Goal: Transaction & Acquisition: Purchase product/service

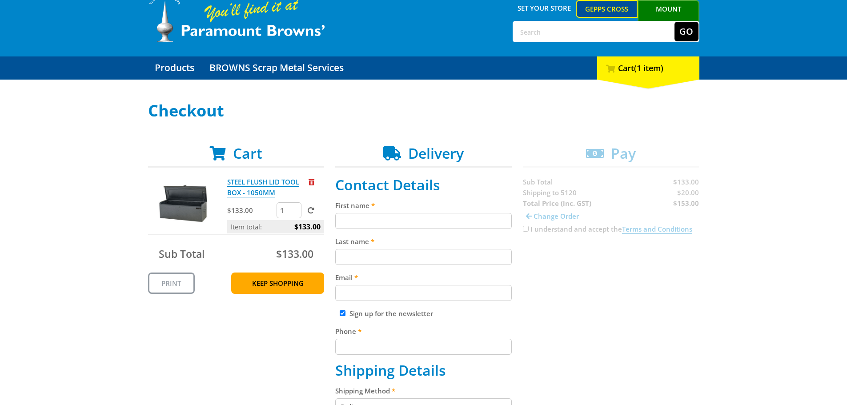
scroll to position [89, 0]
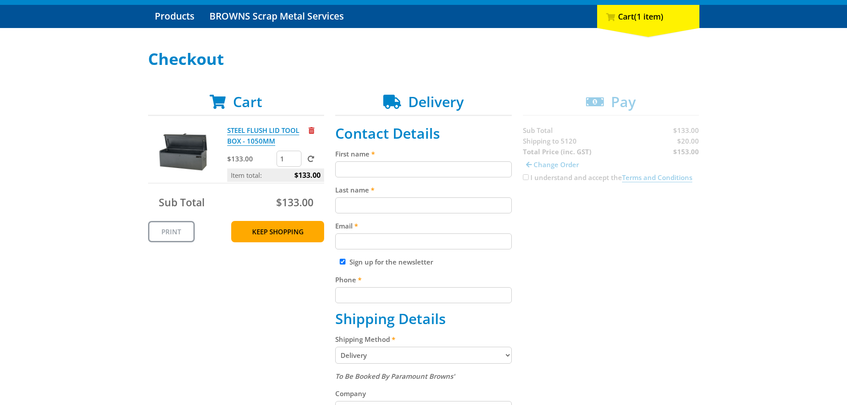
click at [410, 176] on input "First name" at bounding box center [423, 169] width 176 height 16
type input "a"
type input "Arb"
type input "Quin"
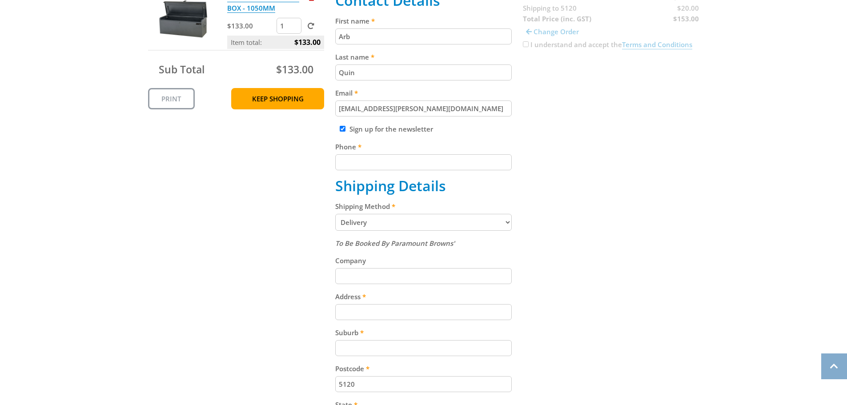
scroll to position [222, 0]
type input "amq@jeffries.com.au"
click at [342, 127] on input "Sign up for the newsletter" at bounding box center [343, 128] width 6 height 6
checkbox input "false"
click at [349, 159] on input "Phone" at bounding box center [423, 162] width 176 height 16
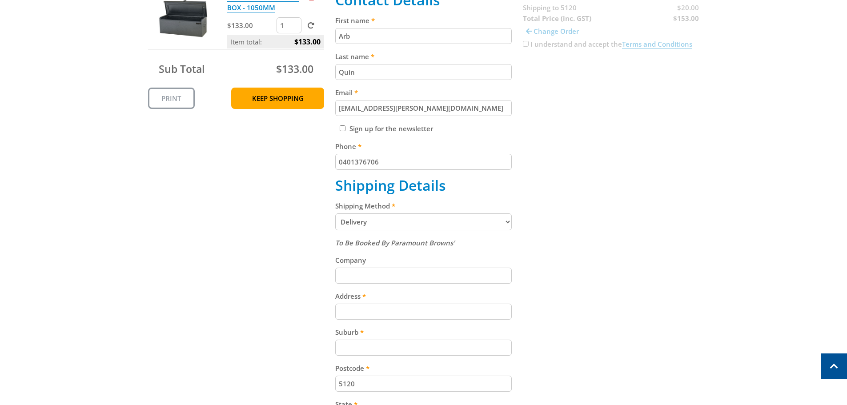
type input "0401376706"
click at [405, 224] on select "Pickup from Gepps Cross Delivery" at bounding box center [423, 221] width 176 height 17
click at [245, 211] on div "Cart STEEL FLUSH LID TOOL BOX - 1050MM $133.00 1 Item total: $133.00 Sub Total …" at bounding box center [423, 244] width 551 height 569
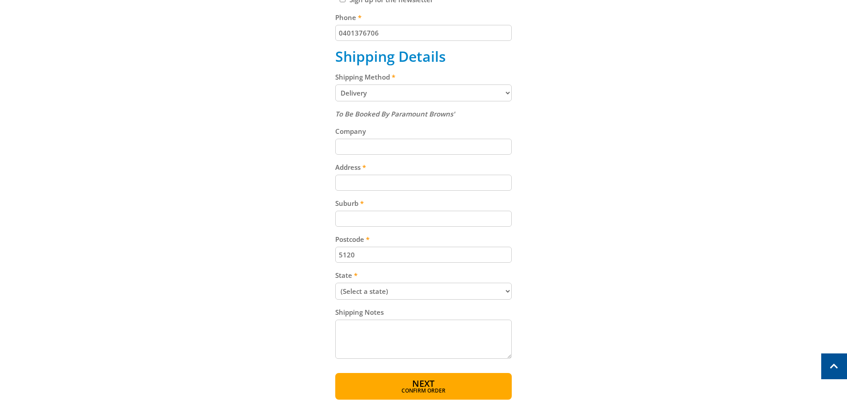
scroll to position [356, 0]
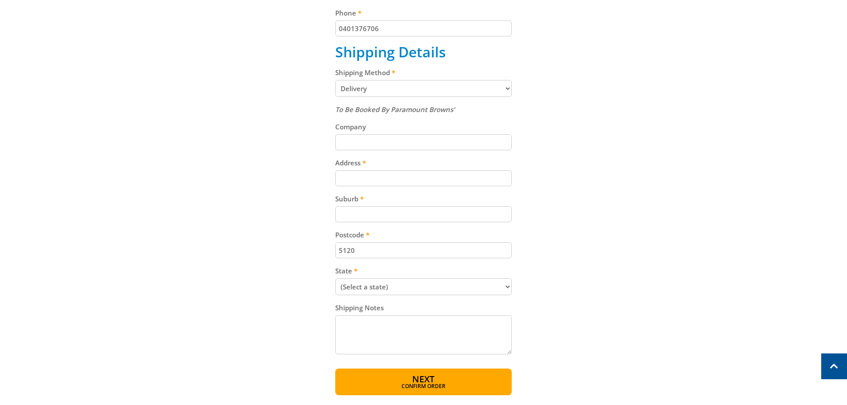
click at [374, 144] on input "Company" at bounding box center [423, 142] width 176 height 16
type input "Jeffries"
click at [376, 178] on input "Address" at bounding box center [423, 178] width 176 height 16
type input "515 Brooks Road"
type input "Buckland Park"
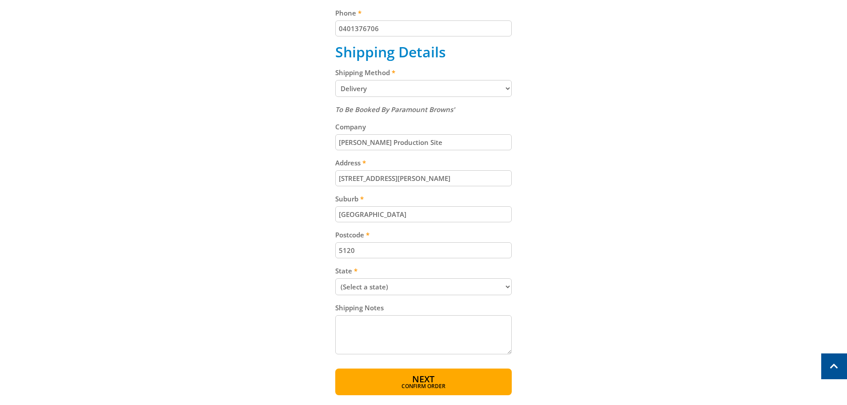
type input "Jeffries Production Site"
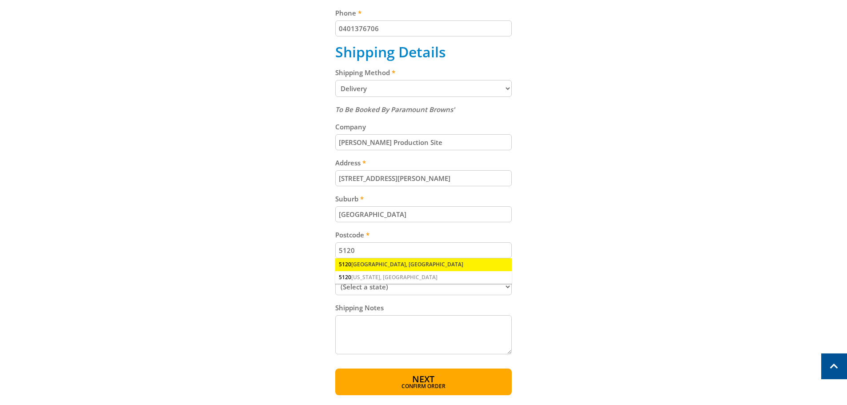
click at [399, 264] on div "5120 BUCKLAND PARK, SA" at bounding box center [423, 264] width 176 height 12
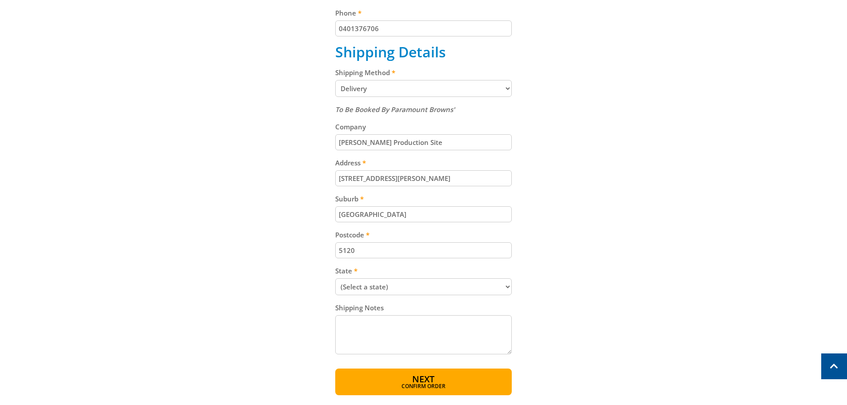
click at [350, 281] on select "(Select a state) South Australia Victoria New South Wales Queensland Western Au…" at bounding box center [423, 286] width 176 height 17
select select "SA"
click at [335, 278] on select "(Select a state) South Australia Victoria New South Wales Queensland Western Au…" at bounding box center [423, 286] width 176 height 17
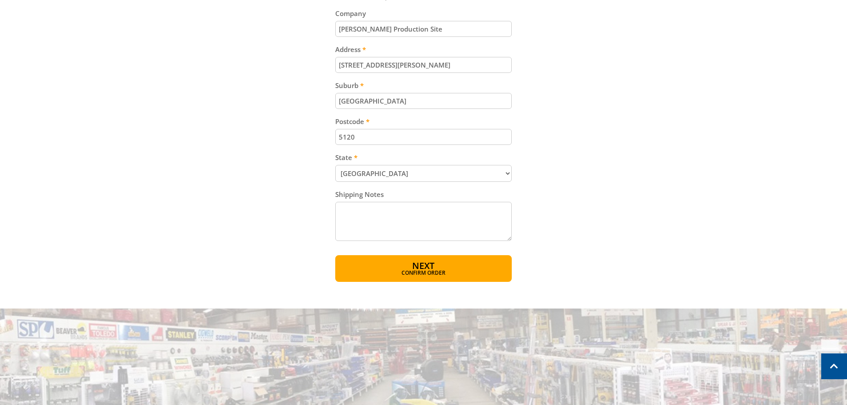
scroll to position [489, 0]
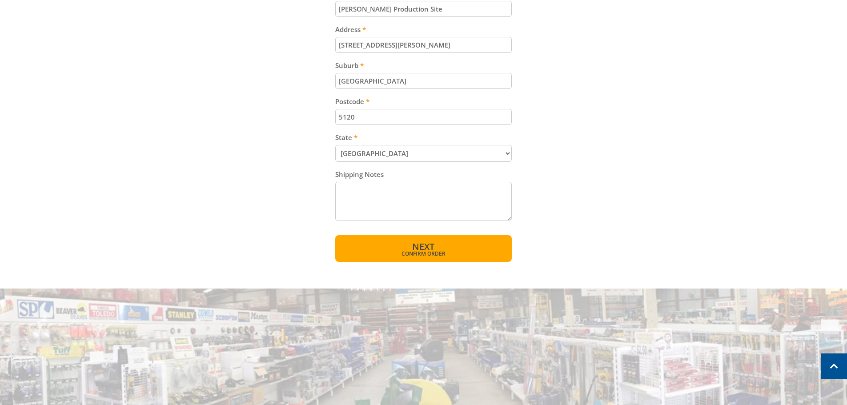
click at [389, 244] on button "Next Confirm order" at bounding box center [423, 248] width 176 height 27
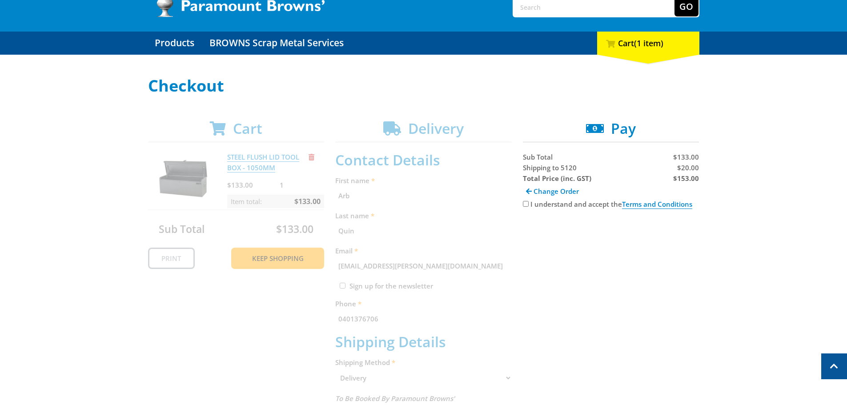
scroll to position [0, 0]
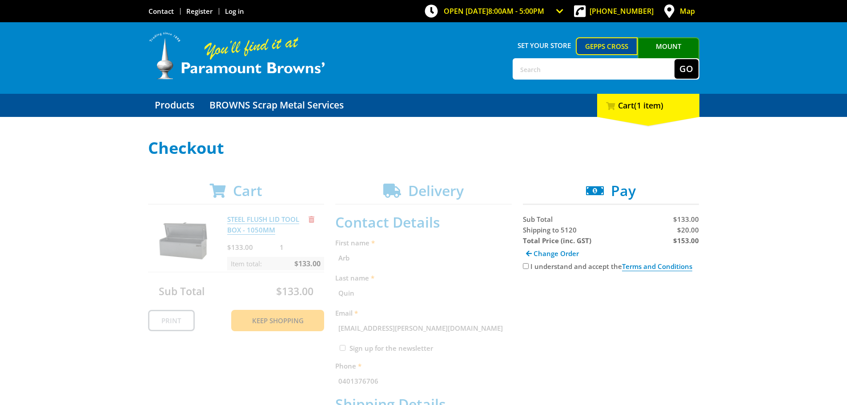
click at [528, 264] on input "I understand and accept the Terms and Conditions" at bounding box center [526, 266] width 6 height 6
checkbox input "true"
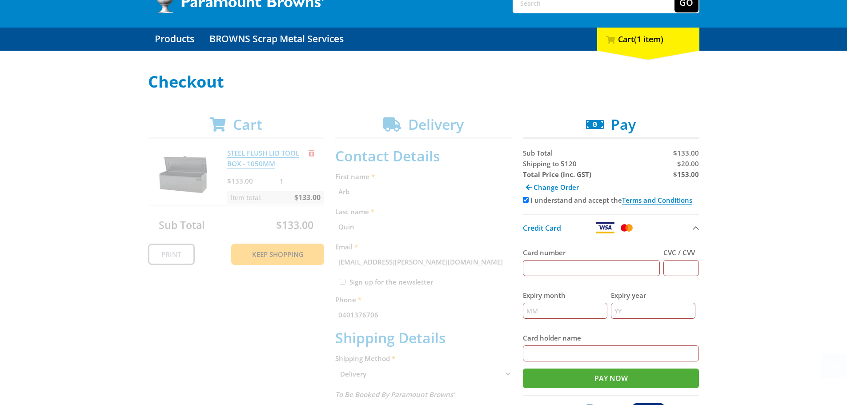
scroll to position [178, 0]
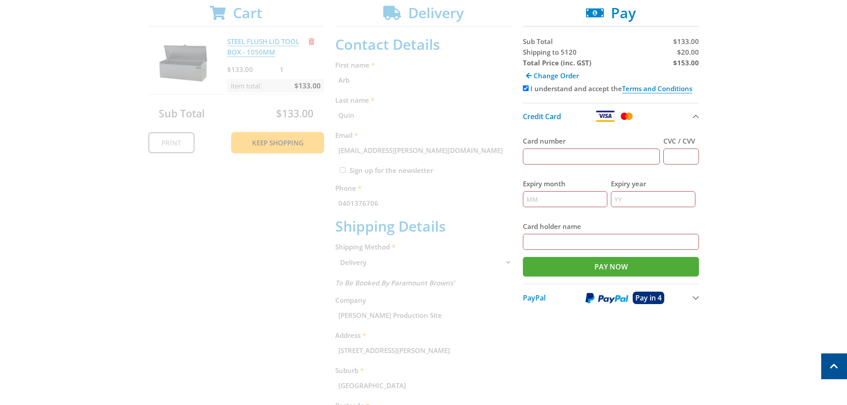
click at [541, 153] on input "Card number" at bounding box center [591, 156] width 137 height 16
type input "4564942200168543"
type input "120"
type input "03"
type input "2028"
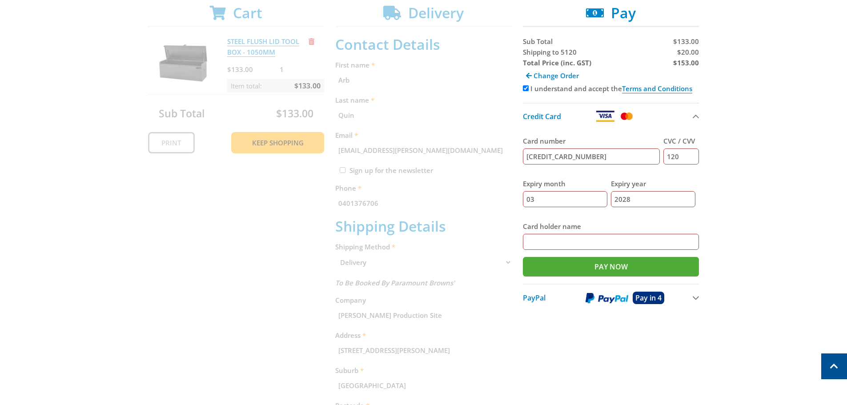
click at [558, 244] on input "Card holder name" at bounding box center [611, 242] width 176 height 16
type input "Stuart Williams"
click at [552, 268] on input "Pay Now" at bounding box center [611, 267] width 176 height 20
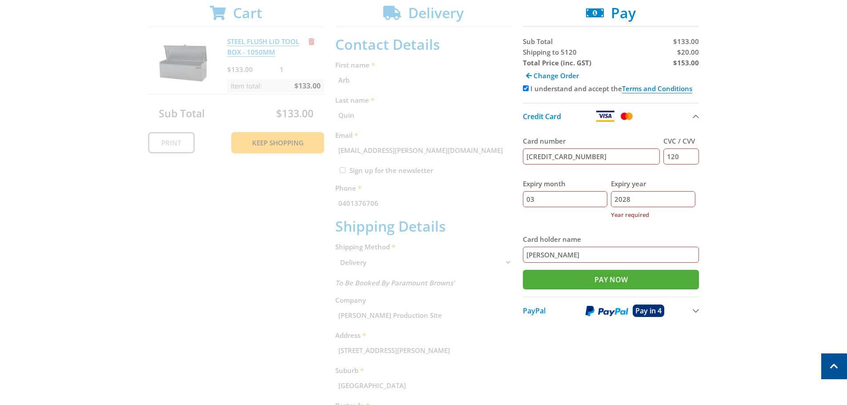
click at [642, 201] on input "2028" at bounding box center [653, 199] width 84 height 16
click at [572, 284] on input "Pay Now" at bounding box center [611, 280] width 176 height 20
click at [573, 152] on input "4564942200168543" at bounding box center [591, 156] width 137 height 16
click at [600, 287] on input "Pay Now" at bounding box center [611, 280] width 176 height 20
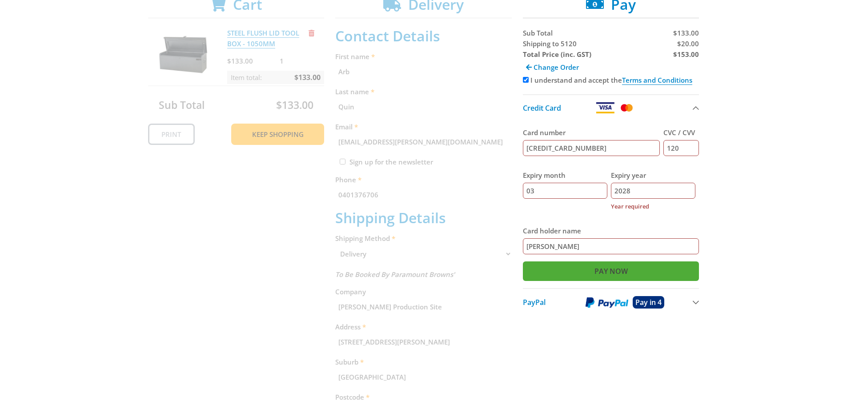
scroll to position [222, 0]
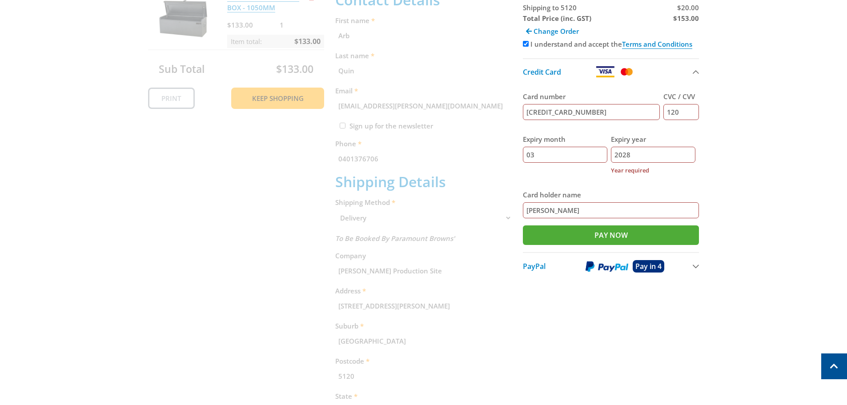
click at [540, 265] on span "PayPal" at bounding box center [534, 266] width 23 height 10
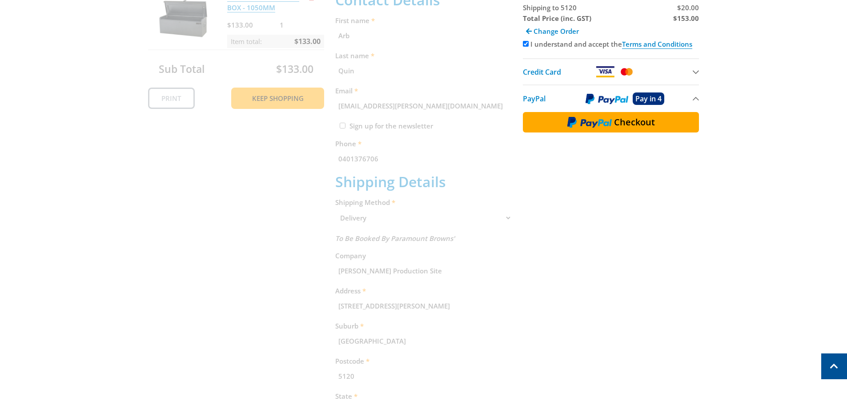
click at [537, 75] on span "Credit Card" at bounding box center [542, 72] width 38 height 10
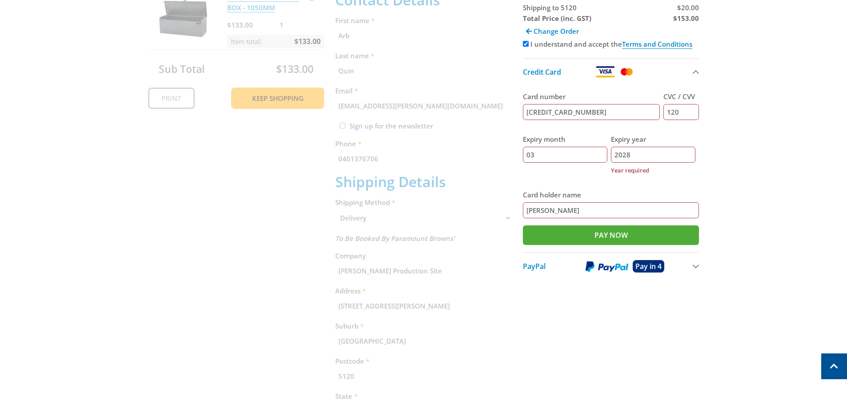
drag, startPoint x: 595, startPoint y: 111, endPoint x: 453, endPoint y: 113, distance: 142.7
click at [453, 113] on div "Cart STEEL FLUSH LID TOOL BOX - 1050MM $133.00 1 Item total: $133.00 Sub Total …" at bounding box center [423, 239] width 551 height 559
drag, startPoint x: 684, startPoint y: 113, endPoint x: 642, endPoint y: 113, distance: 41.8
click at [642, 113] on div "Card number CVC / CVV 120" at bounding box center [611, 105] width 176 height 43
drag, startPoint x: 551, startPoint y: 154, endPoint x: 504, endPoint y: 153, distance: 46.7
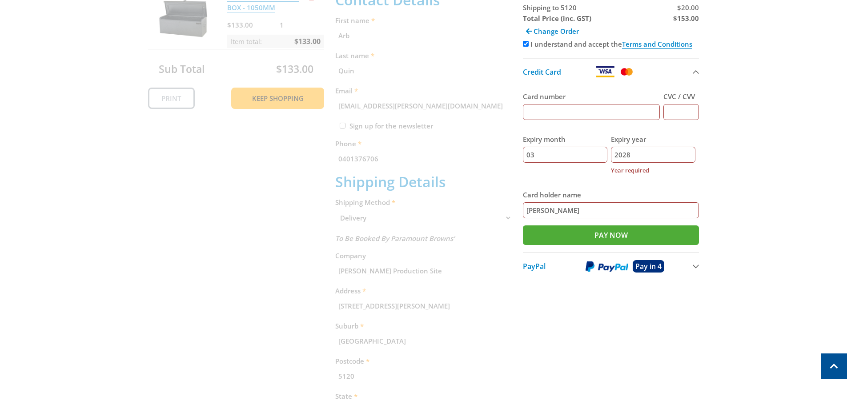
click at [504, 153] on div "Cart STEEL FLUSH LID TOOL BOX - 1050MM $133.00 1 Item total: $133.00 Sub Total …" at bounding box center [423, 239] width 551 height 559
drag, startPoint x: 614, startPoint y: 156, endPoint x: 598, endPoint y: 156, distance: 16.0
click at [598, 156] on div "Expiry month Expiry year 2028 Year required" at bounding box center [611, 155] width 176 height 56
click at [581, 215] on input "Stuart Williams" at bounding box center [611, 210] width 176 height 16
drag, startPoint x: 593, startPoint y: 203, endPoint x: 489, endPoint y: 211, distance: 104.3
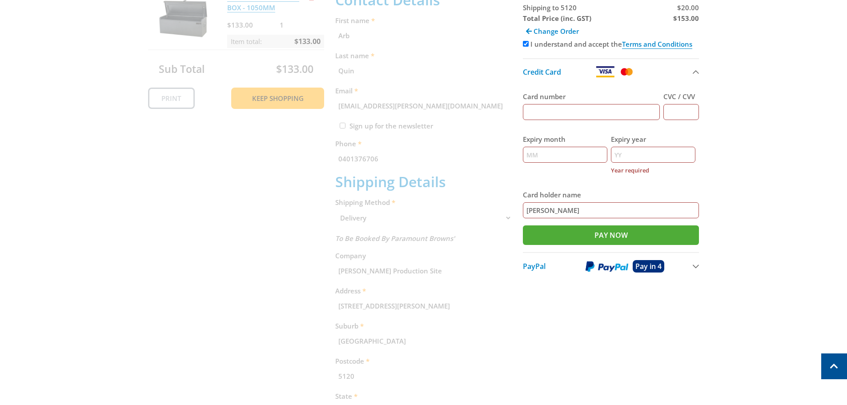
click at [489, 211] on div "Cart STEEL FLUSH LID TOOL BOX - 1050MM $133.00 1 Item total: $133.00 Sub Total …" at bounding box center [423, 239] width 551 height 559
click at [521, 300] on div "Cart STEEL FLUSH LID TOOL BOX - 1050MM $133.00 1 Item total: $133.00 Sub Total …" at bounding box center [423, 239] width 551 height 559
click at [538, 32] on span "Change Order" at bounding box center [555, 31] width 45 height 9
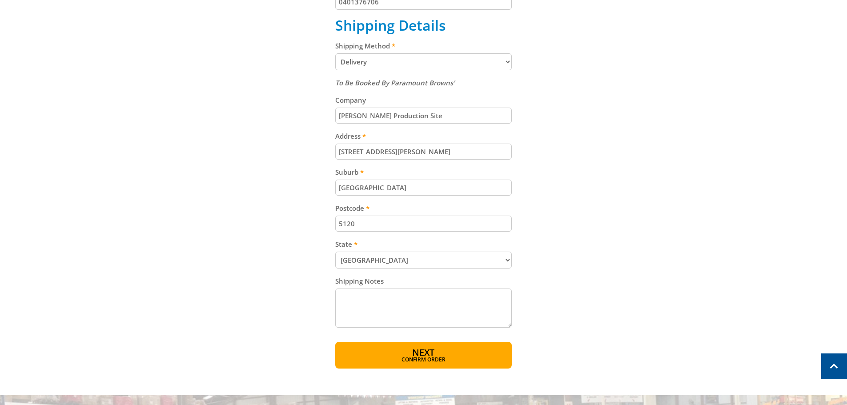
scroll to position [405, 0]
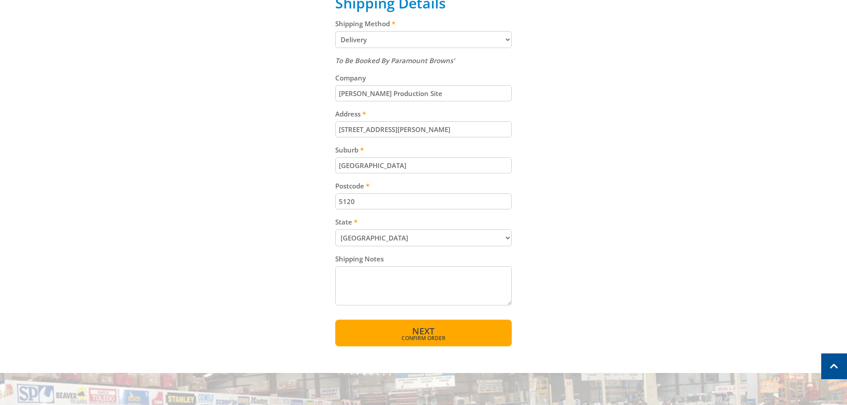
click at [413, 337] on span "Confirm order" at bounding box center [423, 338] width 138 height 5
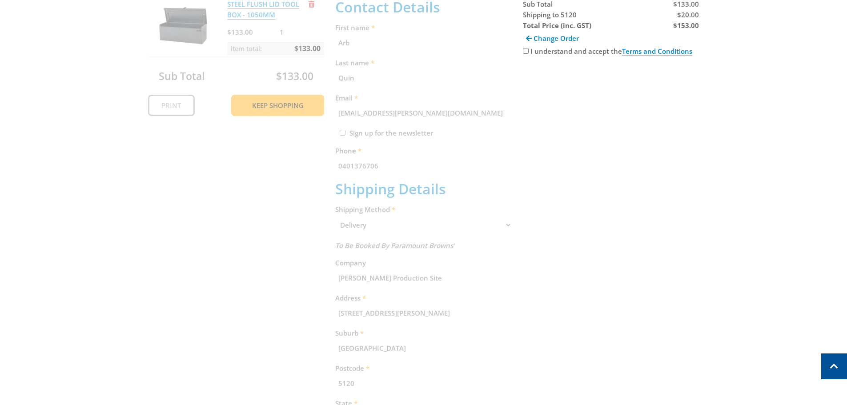
scroll to position [182, 0]
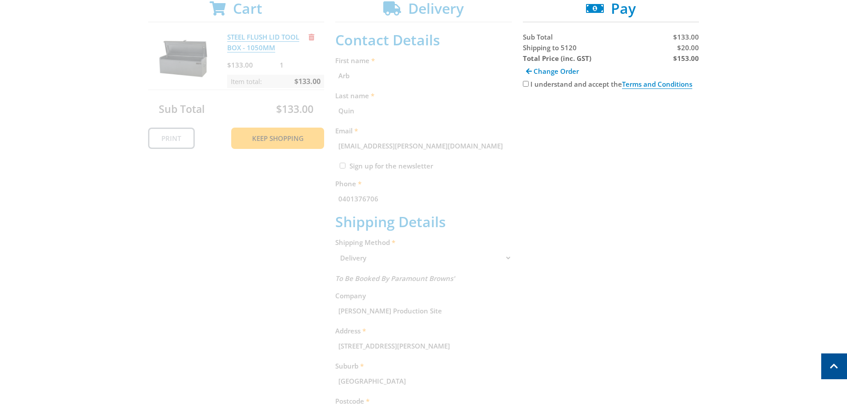
click at [524, 80] on div "I understand and accept the Terms and Conditions" at bounding box center [611, 84] width 176 height 11
click at [525, 85] on input "I understand and accept the Terms and Conditions" at bounding box center [526, 84] width 6 height 6
checkbox input "true"
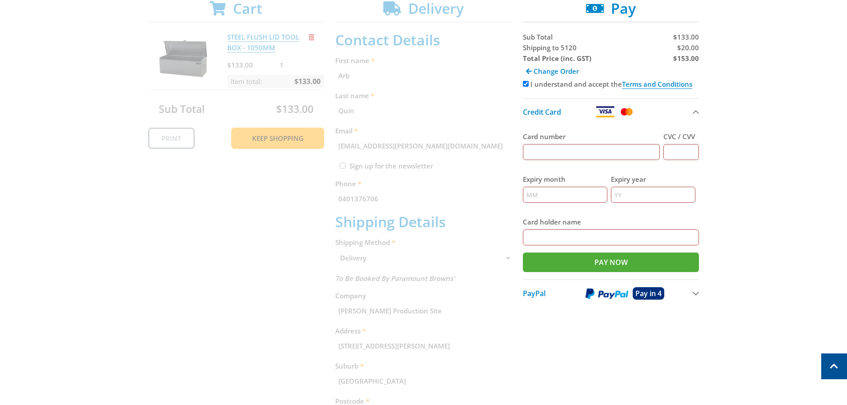
click at [538, 154] on input "Card number" at bounding box center [591, 152] width 137 height 16
type input "4564942200168543"
type input "120"
type input "03"
type input "2028"
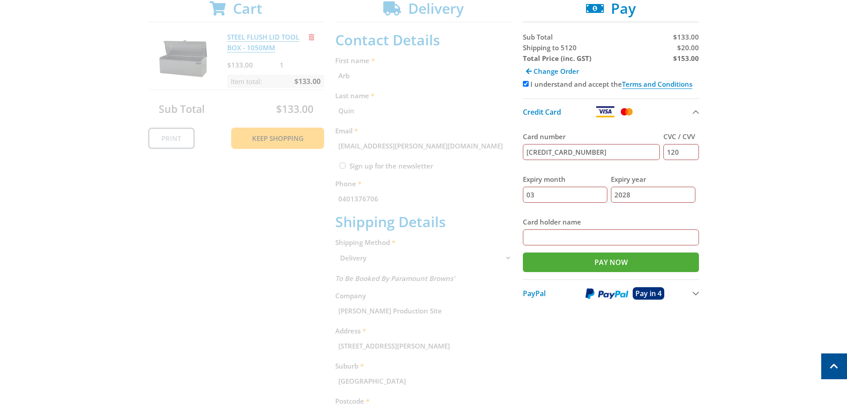
click at [537, 236] on input "Card holder name" at bounding box center [611, 237] width 176 height 16
type input "Stuart Williams"
click at [569, 264] on input "Pay Now" at bounding box center [611, 262] width 176 height 20
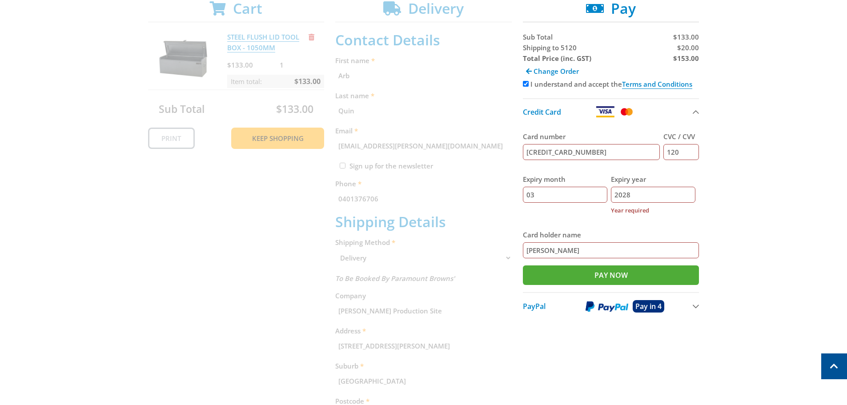
drag, startPoint x: 673, startPoint y: 191, endPoint x: 603, endPoint y: 192, distance: 70.2
click at [603, 192] on div "Expiry month 03 Expiry year 2028 Year required" at bounding box center [611, 195] width 176 height 56
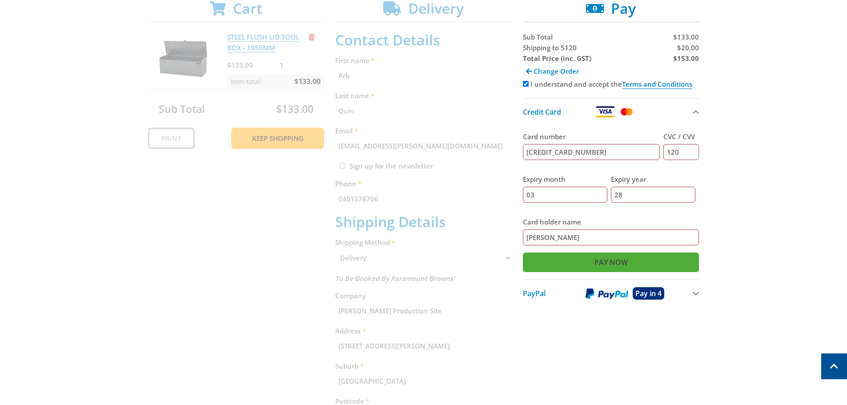
type input "28"
click at [608, 259] on input "Pay Now" at bounding box center [611, 262] width 176 height 20
type input "Paying..."
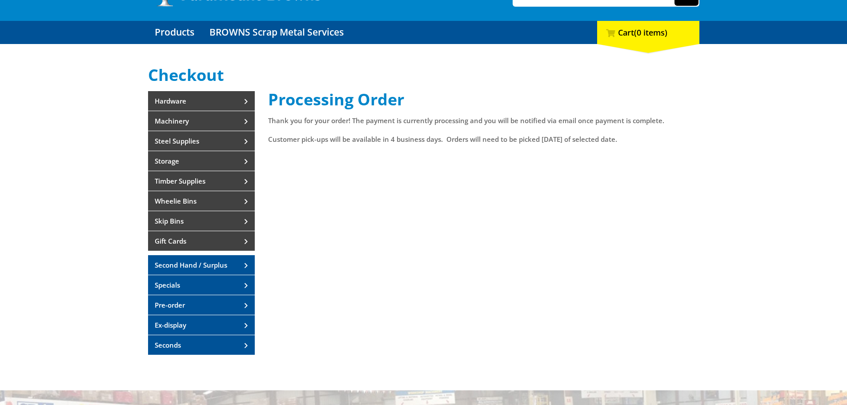
scroll to position [89, 0]
